Goal: Information Seeking & Learning: Learn about a topic

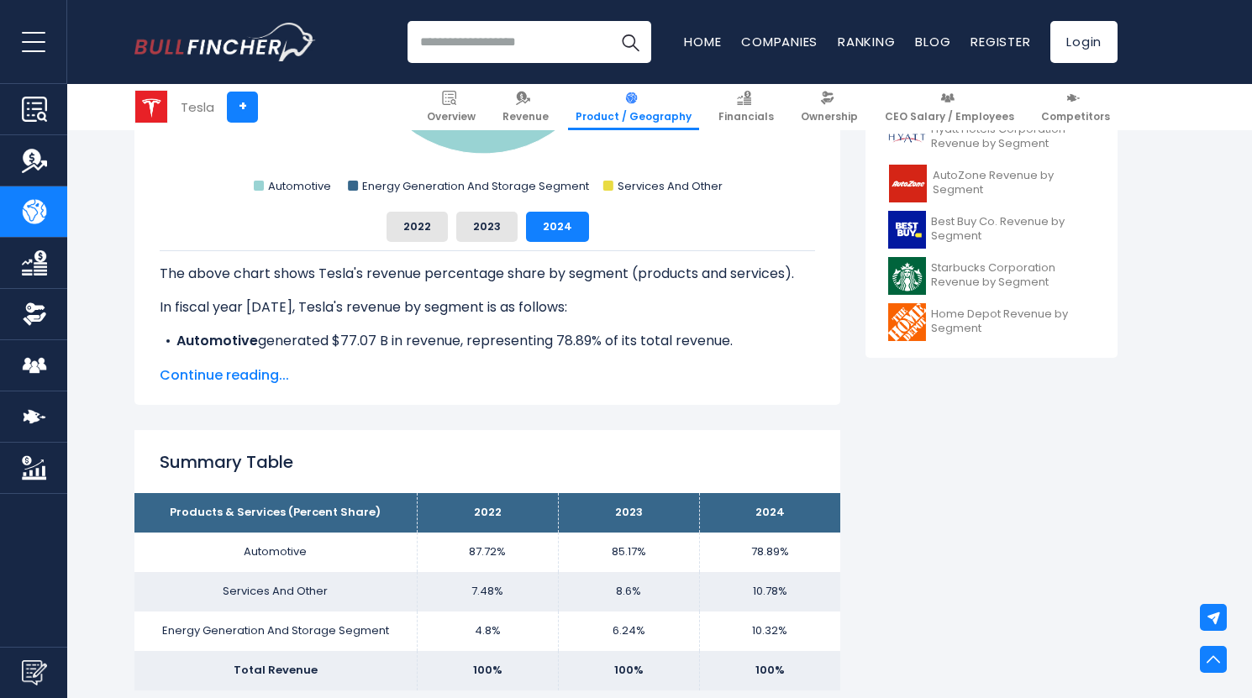
scroll to position [862, 0]
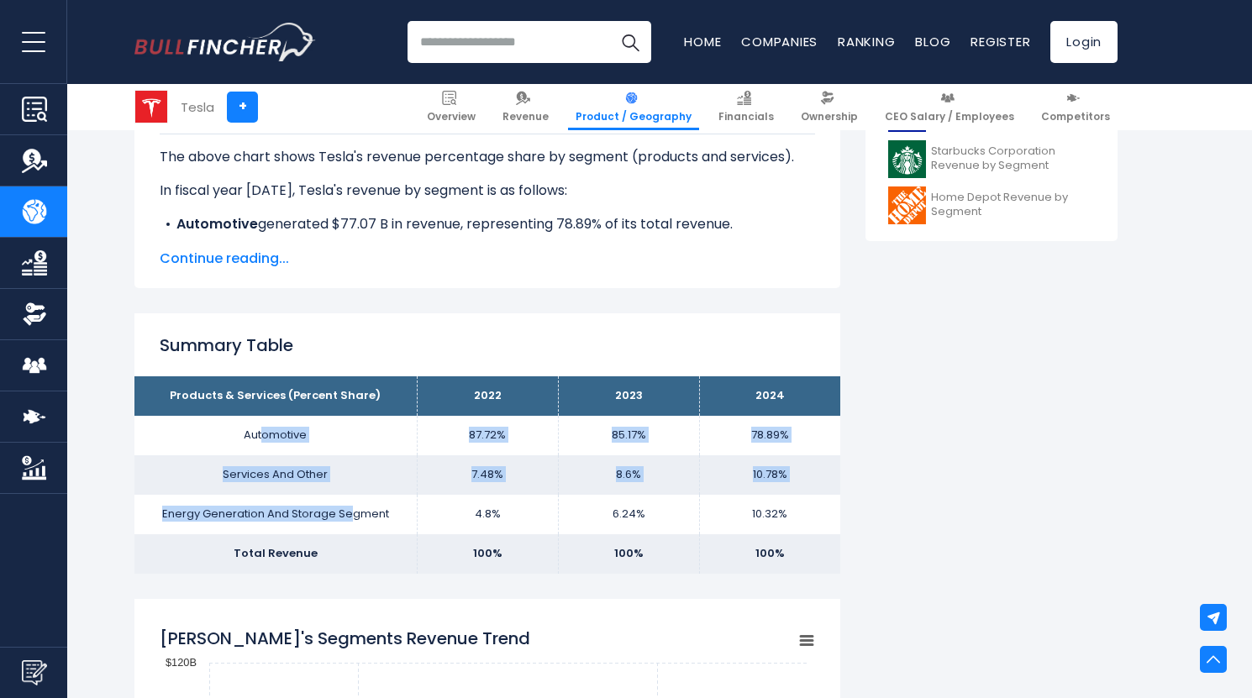
drag, startPoint x: 353, startPoint y: 511, endPoint x: 265, endPoint y: 440, distance: 113.0
click at [265, 440] on tbody "Products & Services (Percent Share) 2022 2023 2024 Automotive 87.72% 85.17% Ser…" at bounding box center [487, 475] width 706 height 197
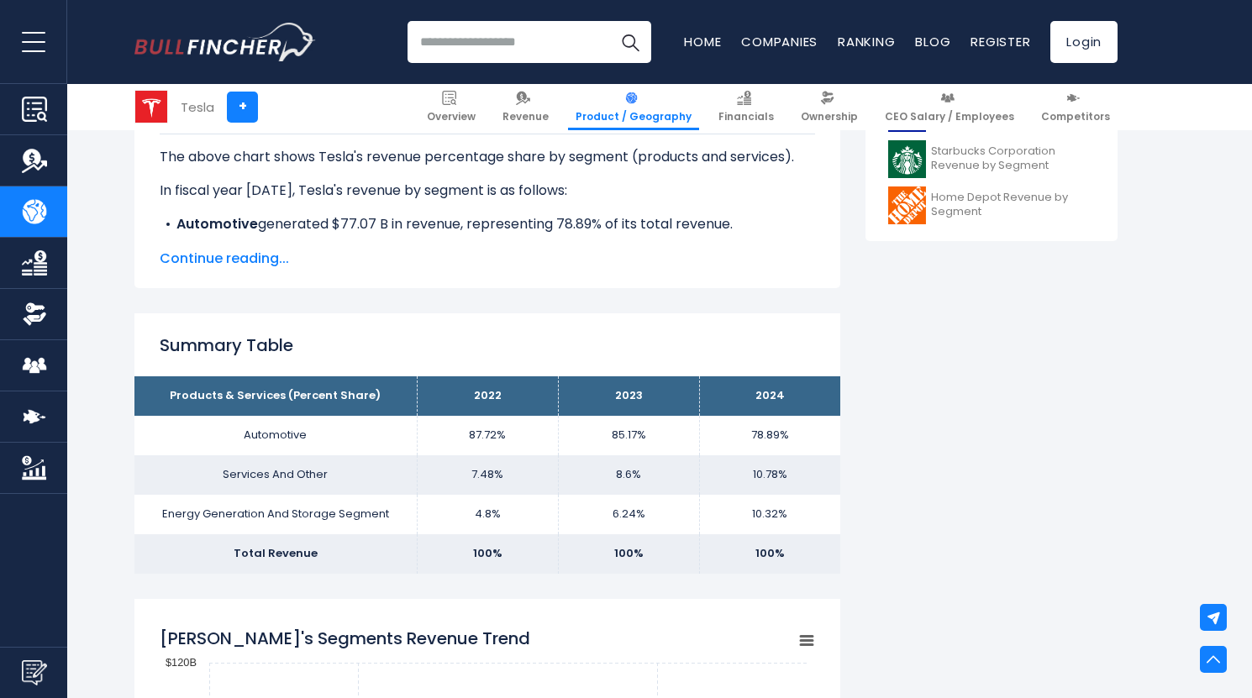
click at [786, 532] on td "10.32%" at bounding box center [769, 515] width 141 height 40
click at [201, 241] on div "The above chart shows Tesla's revenue percentage share by segment (products and…" at bounding box center [488, 197] width 656 height 144
click at [222, 256] on span "Continue reading..." at bounding box center [488, 259] width 656 height 20
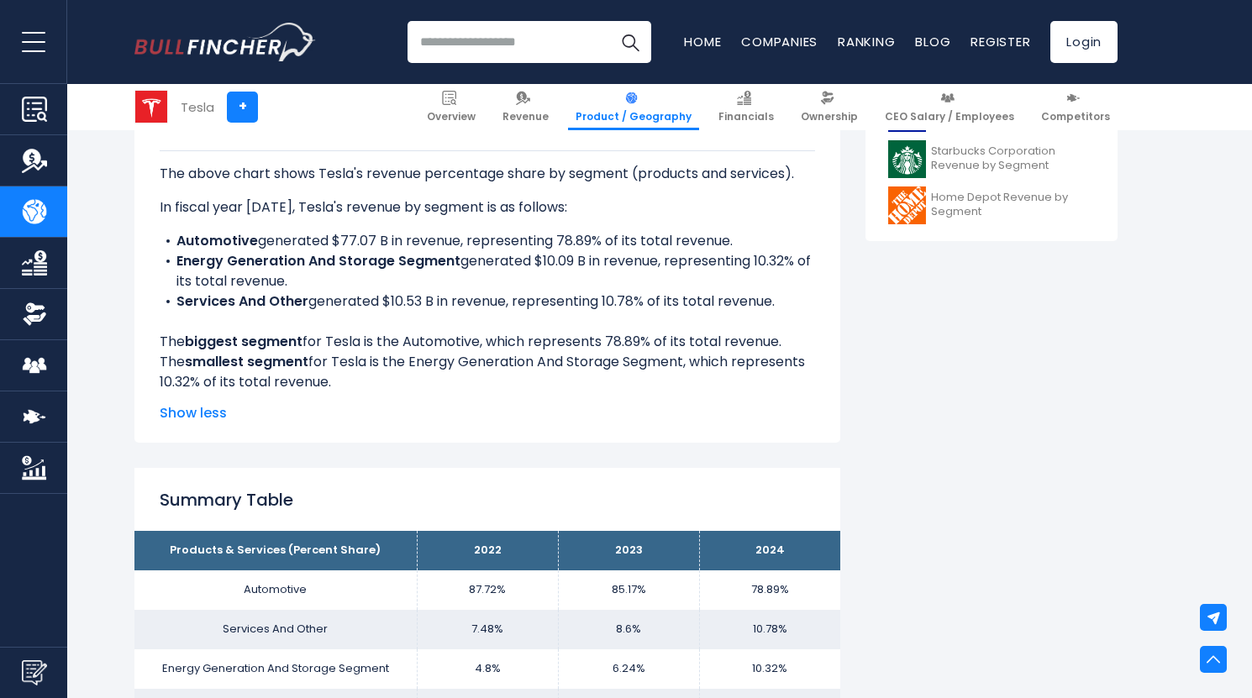
scroll to position [0, 0]
click at [393, 298] on li "Services And Other generated $10.53 B in revenue, representing 10.78% of its to…" at bounding box center [488, 302] width 656 height 20
drag, startPoint x: 292, startPoint y: 262, endPoint x: 112, endPoint y: 259, distance: 180.7
click at [407, 321] on div "The above chart shows Tesla's revenue percentage share by segment (products and…" at bounding box center [488, 271] width 656 height 242
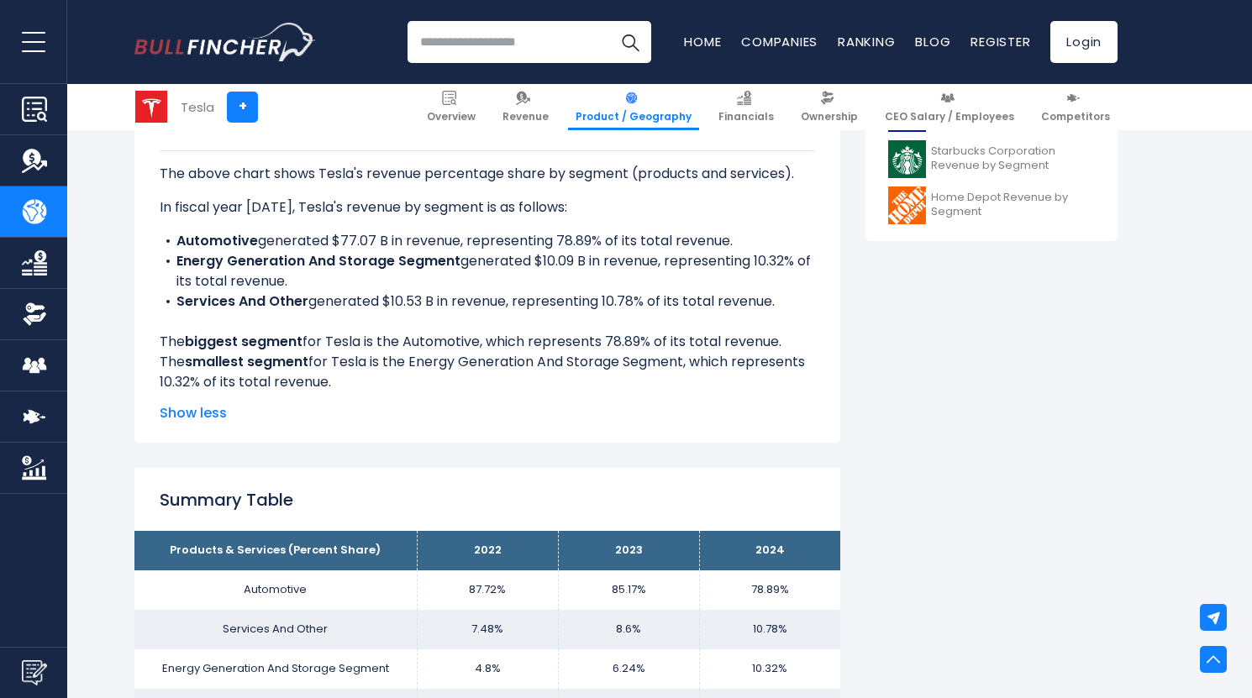
drag, startPoint x: 709, startPoint y: 379, endPoint x: 169, endPoint y: 283, distance: 548.9
click at [169, 283] on div "The above chart shows Tesla's revenue percentage share by segment (products and…" at bounding box center [488, 271] width 656 height 242
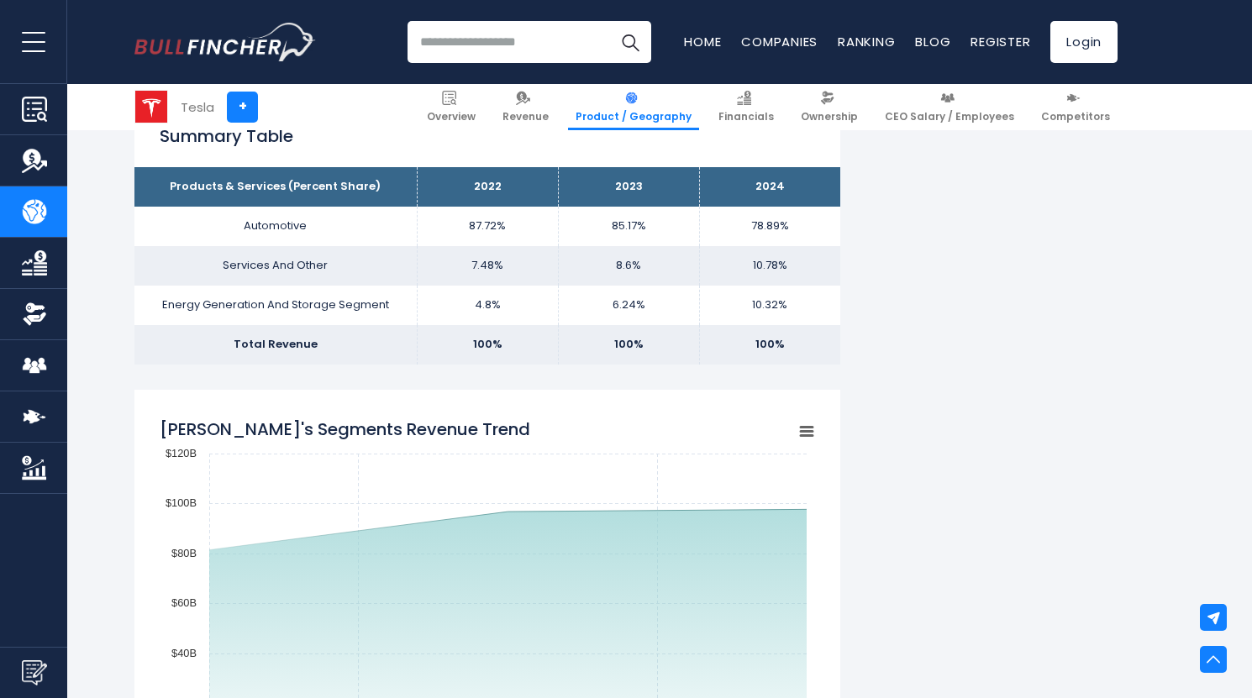
scroll to position [1199, 0]
